Goal: Navigation & Orientation: Find specific page/section

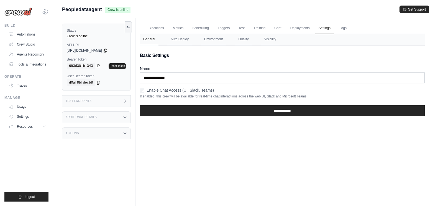
click at [43, 11] on icon at bounding box center [45, 11] width 7 height 7
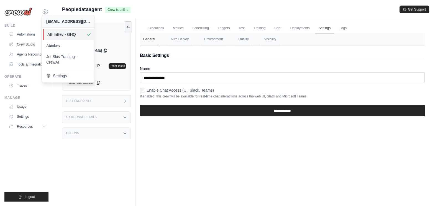
click at [65, 34] on span "AB InBev - GHQ" at bounding box center [69, 35] width 44 height 6
click at [27, 34] on link "Automations" at bounding box center [28, 34] width 42 height 9
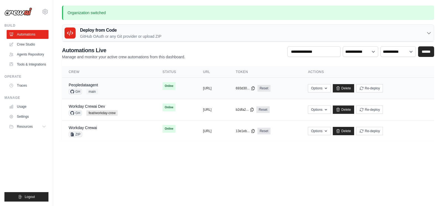
click at [196, 93] on td "copied https://peopledataagent-a781cec6-71" at bounding box center [212, 88] width 33 height 21
